Goal: Check status: Check status

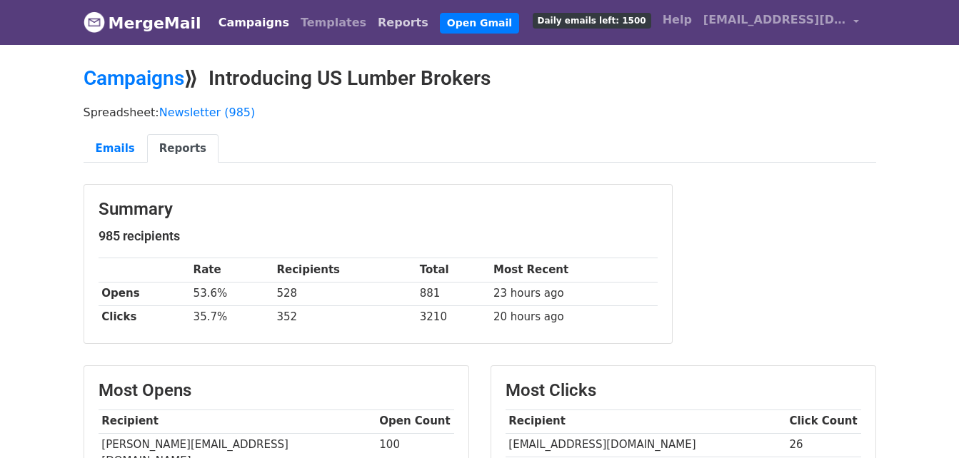
click at [375, 23] on link "Reports" at bounding box center [403, 23] width 62 height 29
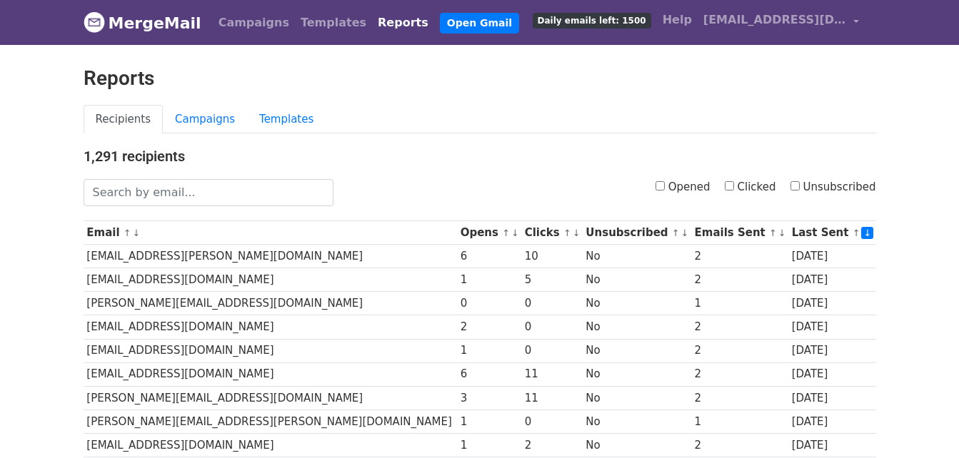
click at [799, 184] on input "Unsubscribed" at bounding box center [794, 185] width 9 height 9
checkbox input "true"
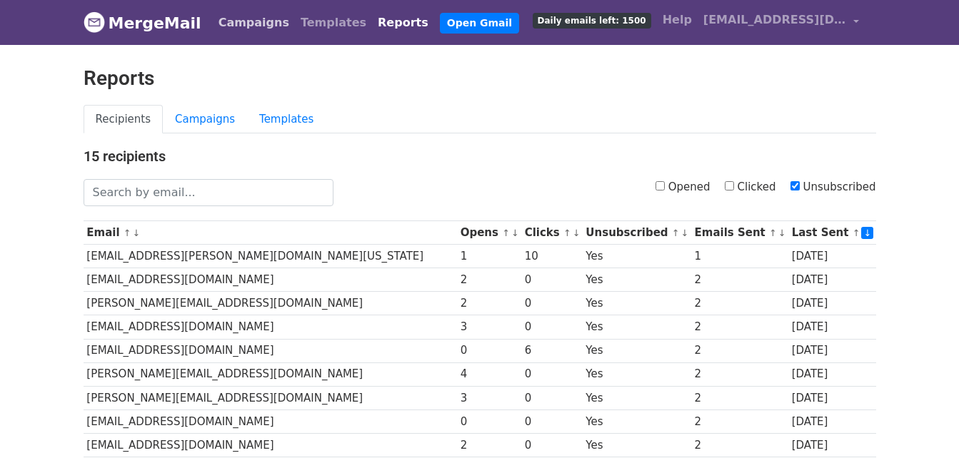
click at [244, 16] on link "Campaigns" at bounding box center [254, 23] width 82 height 29
